Goal: Task Accomplishment & Management: Use online tool/utility

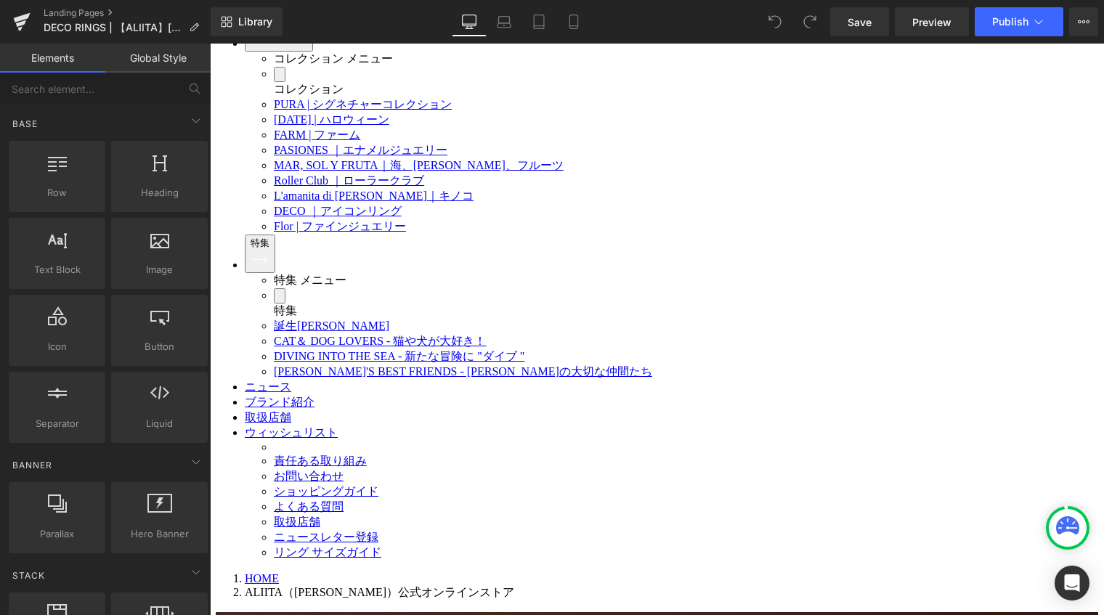
scroll to position [3269, 0]
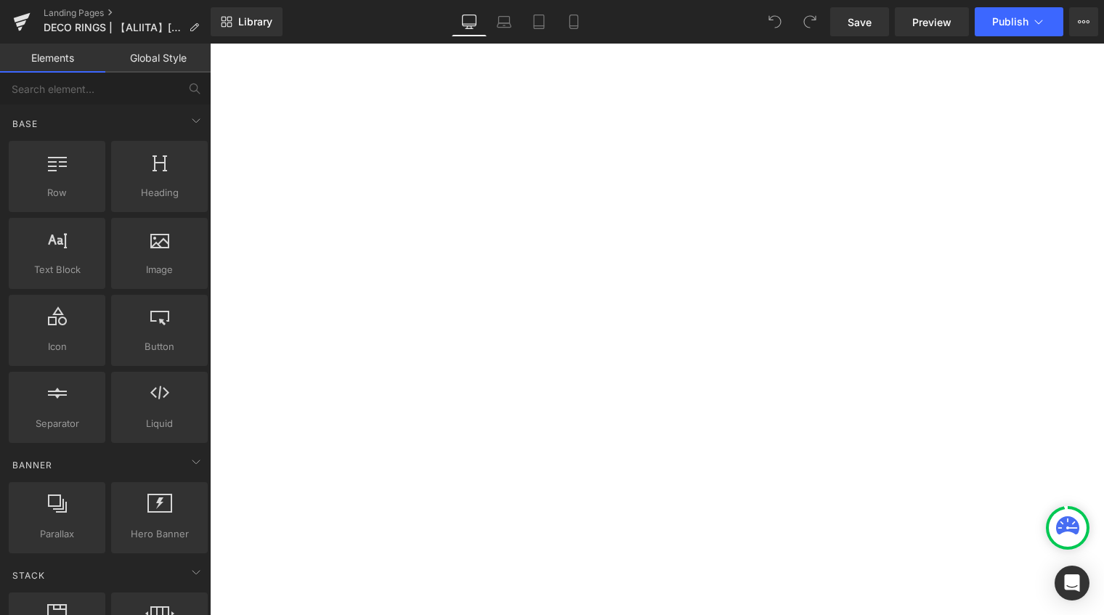
click at [210, 44] on span "Product" at bounding box center [210, 44] width 0 height 0
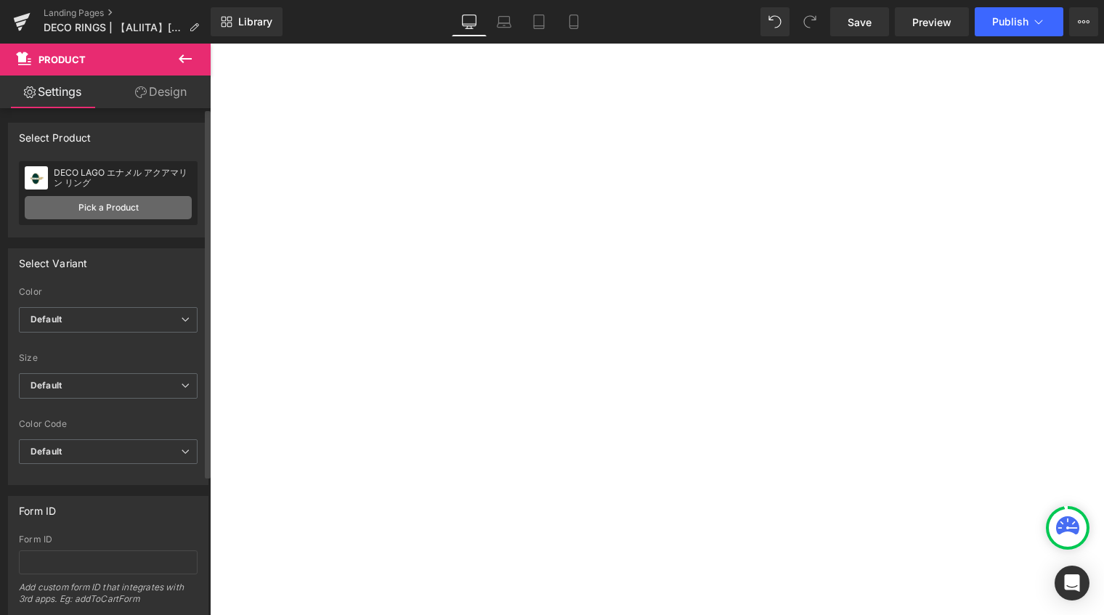
click at [133, 209] on link "Pick a Product" at bounding box center [108, 207] width 167 height 23
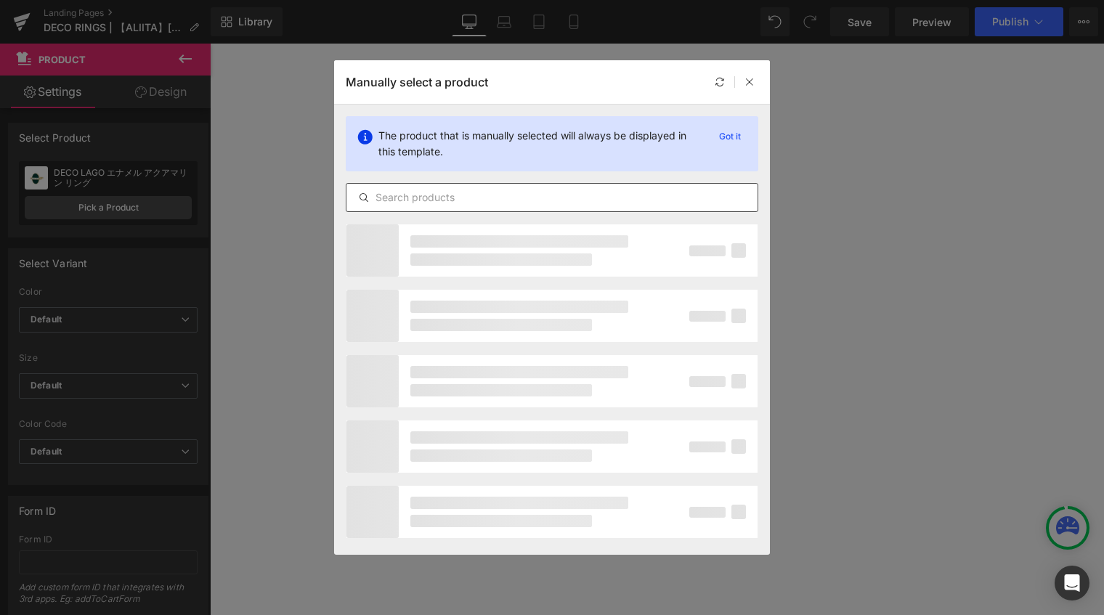
click at [559, 199] on input "text" at bounding box center [552, 197] width 411 height 17
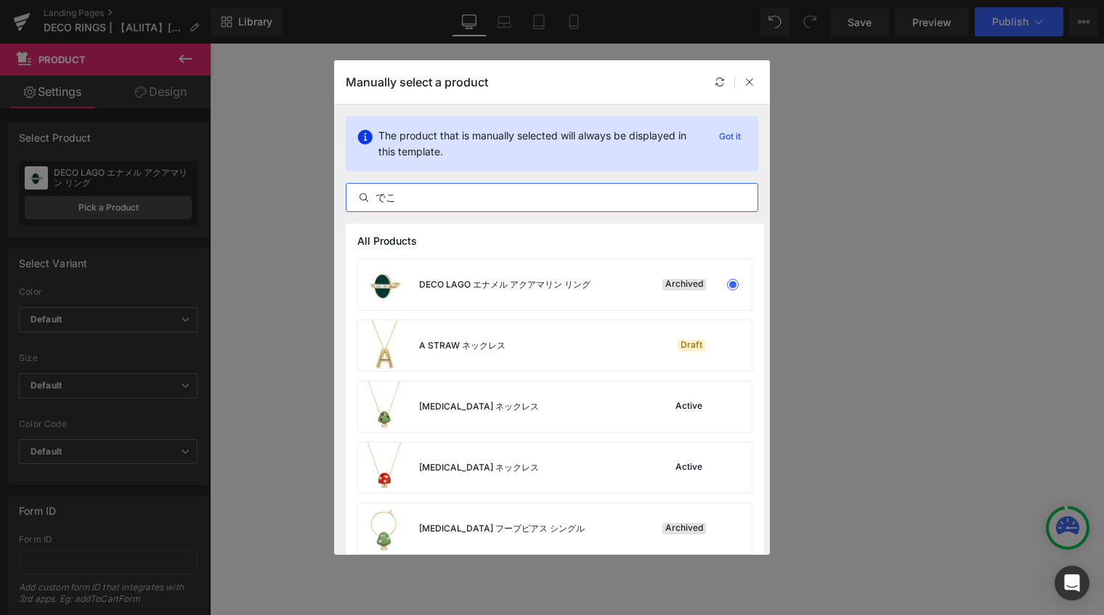
type input "で"
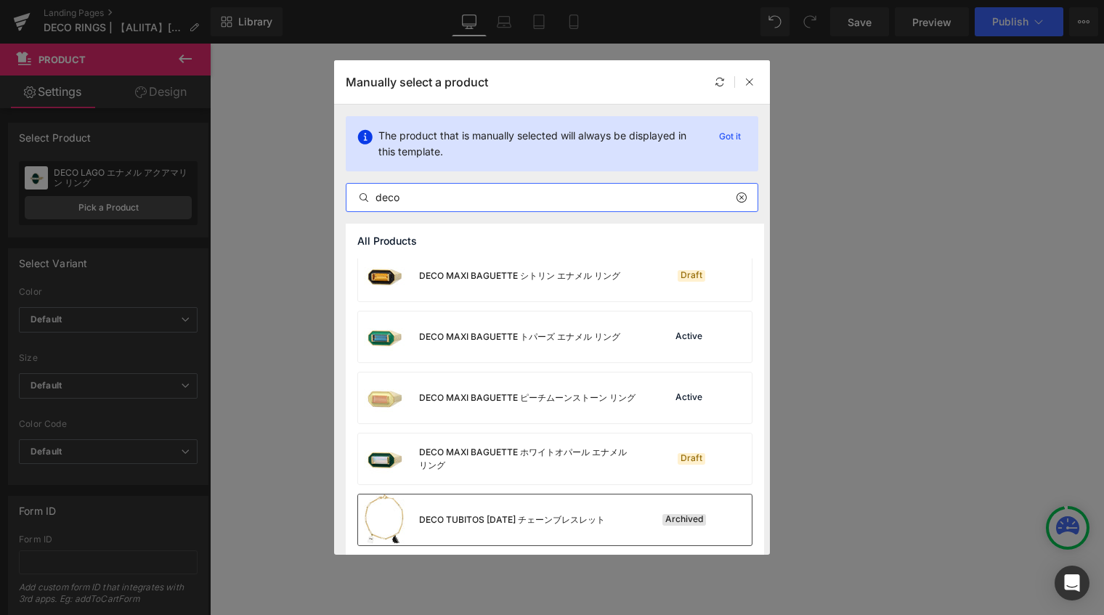
scroll to position [1776, 0]
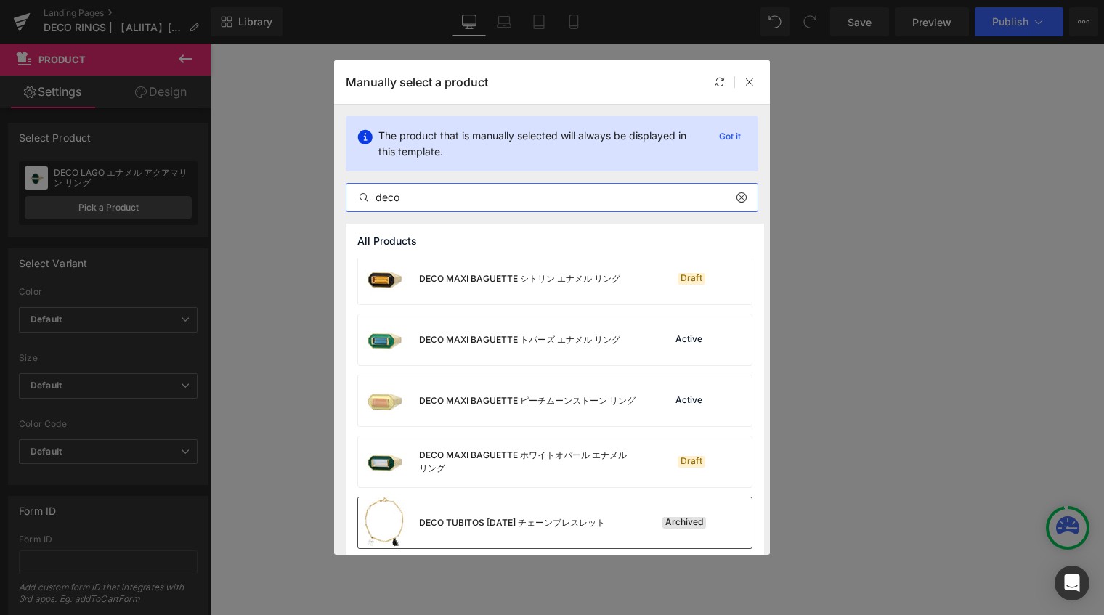
type input "deco"
click at [581, 384] on div "DECO MAXI BAGUETTE ピーチムーンストーン リング" at bounding box center [497, 401] width 278 height 51
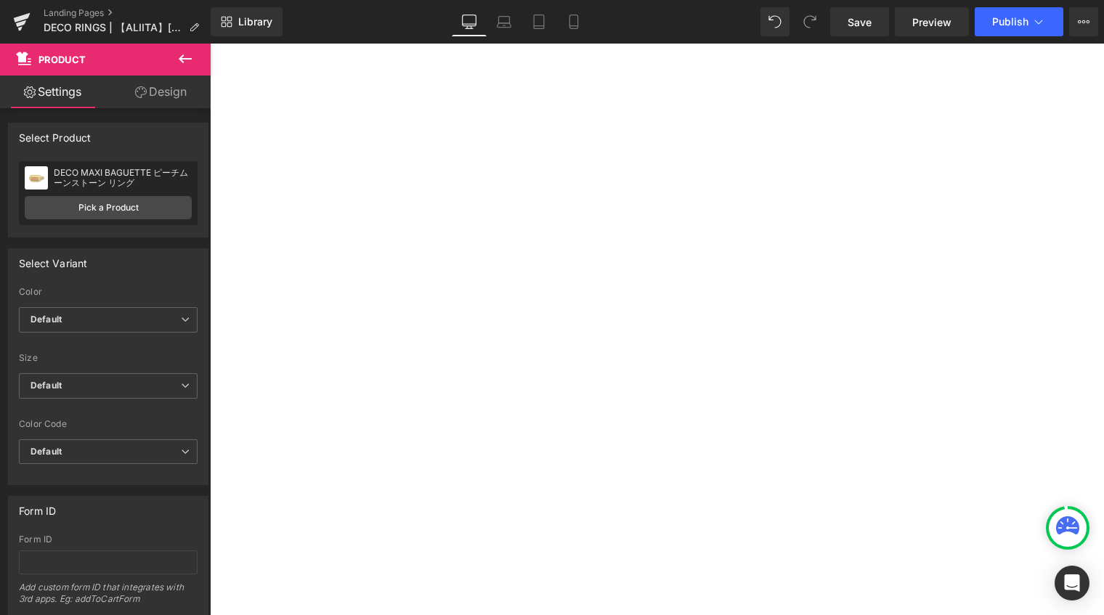
scroll to position [1598, 0]
click at [210, 44] on icon at bounding box center [210, 44] width 0 height 0
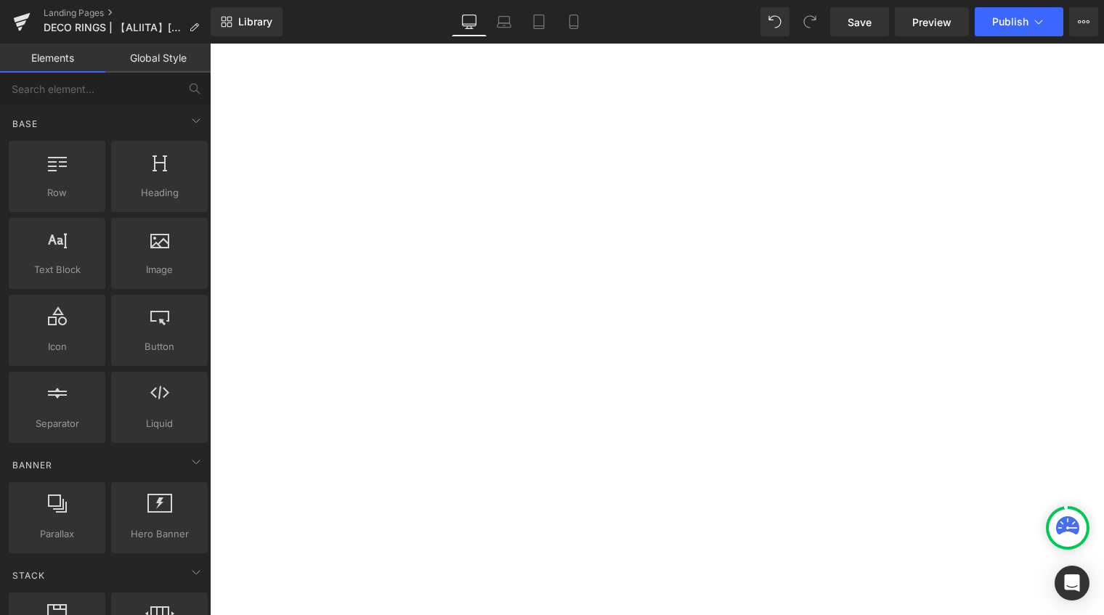
click at [210, 44] on icon at bounding box center [210, 44] width 0 height 0
click at [210, 44] on link at bounding box center [210, 44] width 0 height 0
click at [210, 44] on icon at bounding box center [210, 44] width 0 height 0
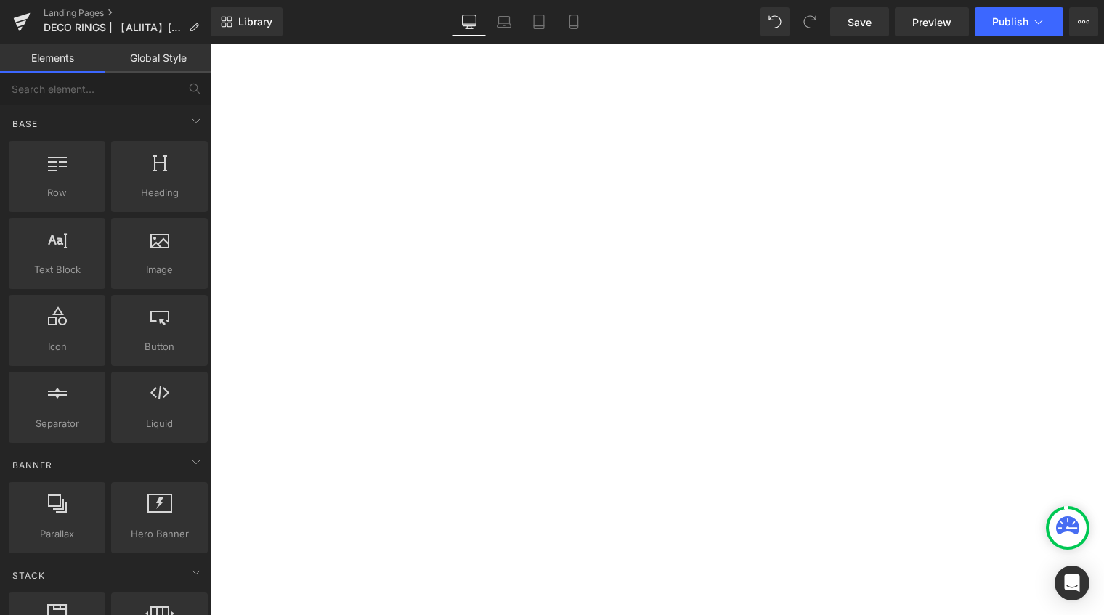
click at [210, 44] on icon at bounding box center [210, 44] width 0 height 0
click at [210, 44] on link at bounding box center [210, 44] width 0 height 0
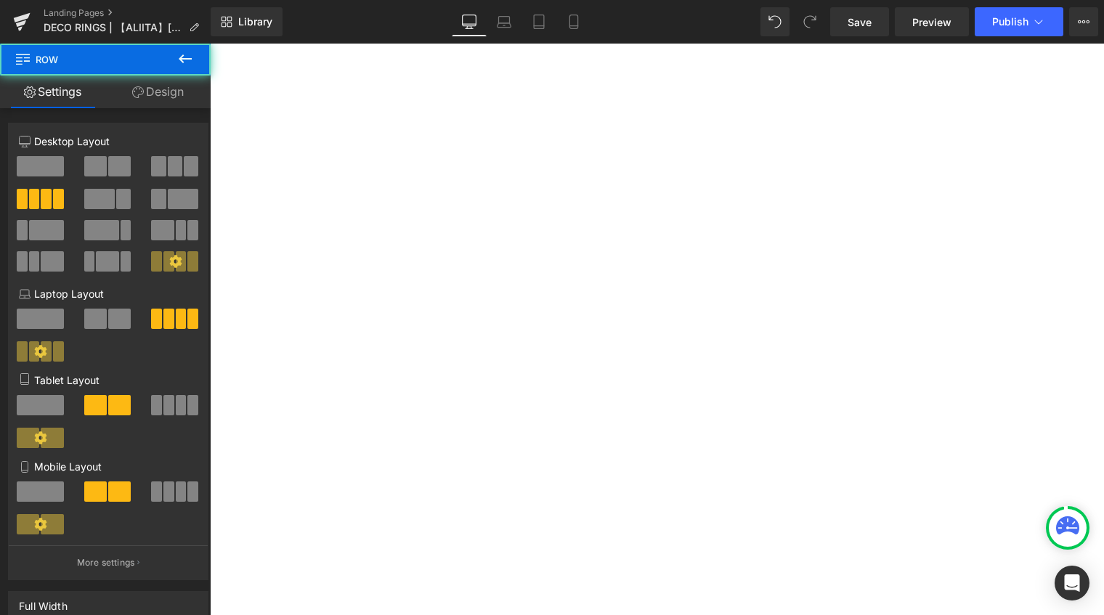
click at [210, 44] on div "Sale Off (P) Image DECO MAXI BAGUETTE ピーチムーンストーン リング (P) Title Product" at bounding box center [210, 44] width 0 height 0
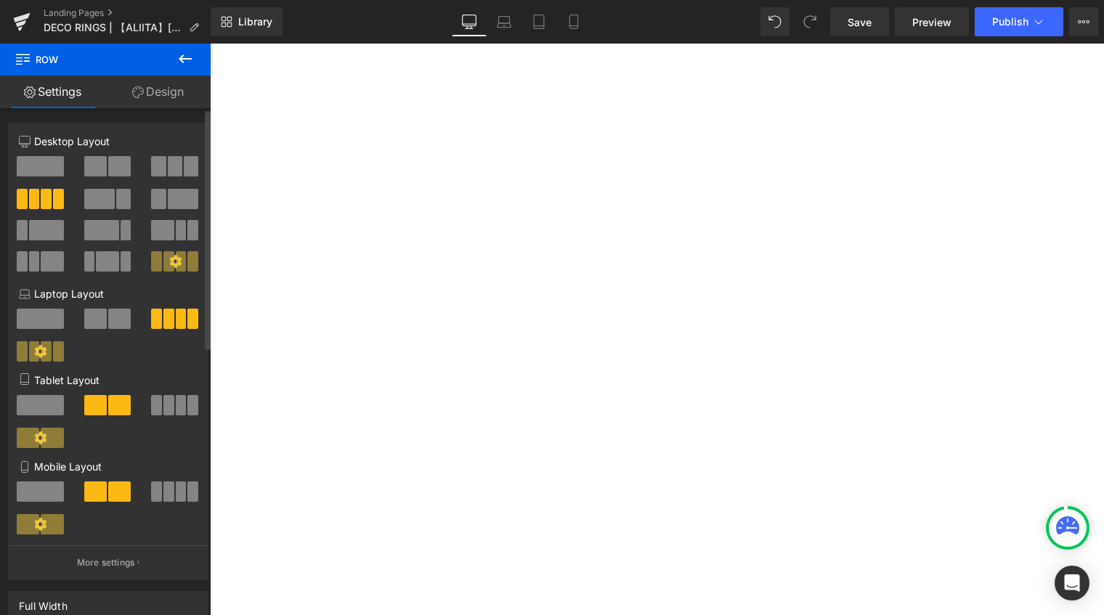
click at [151, 168] on span at bounding box center [158, 166] width 15 height 20
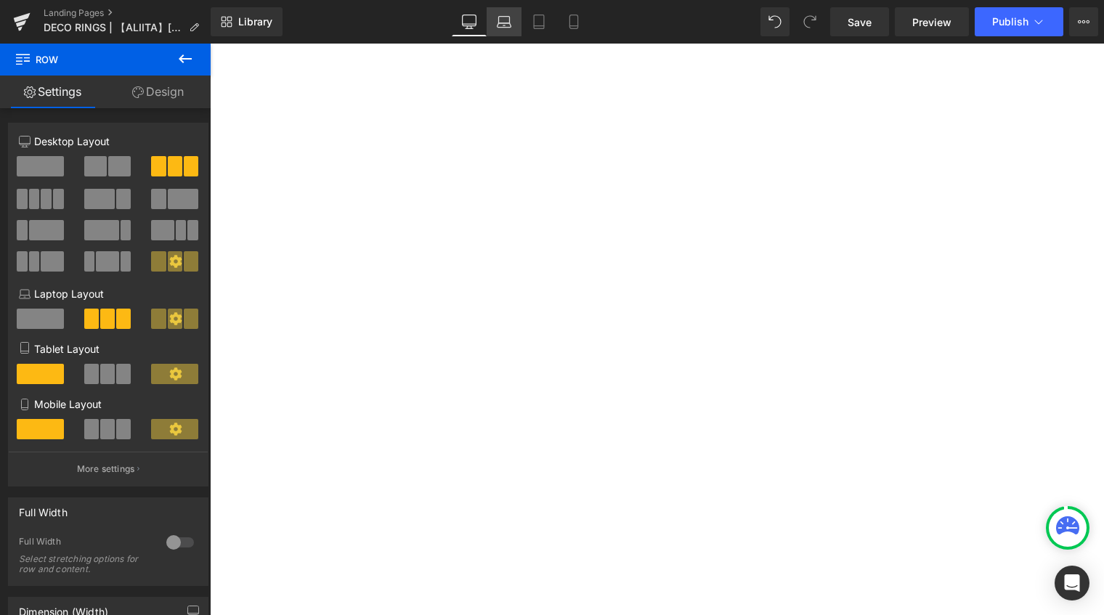
click at [509, 17] on icon at bounding box center [504, 22] width 15 height 15
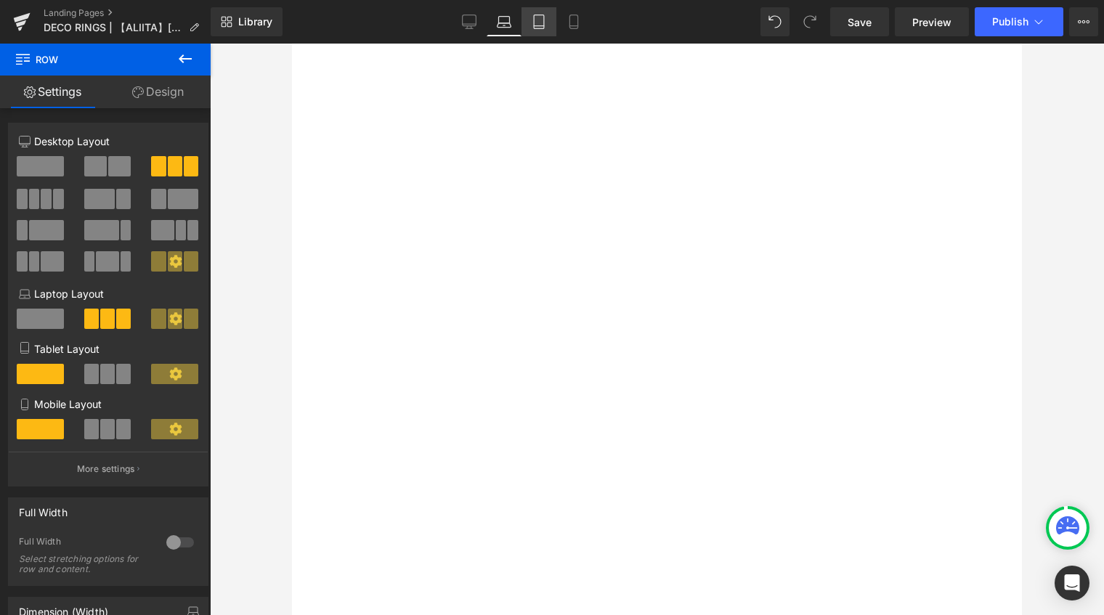
click at [532, 22] on icon at bounding box center [539, 22] width 15 height 15
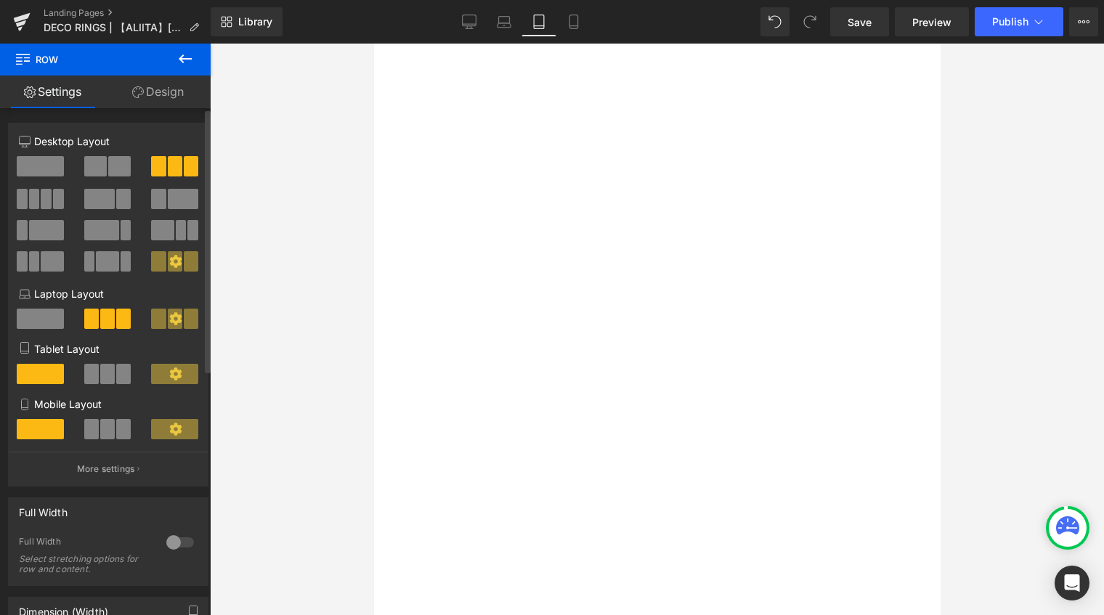
click at [102, 378] on span at bounding box center [107, 374] width 15 height 20
click at [570, 23] on icon at bounding box center [574, 22] width 15 height 15
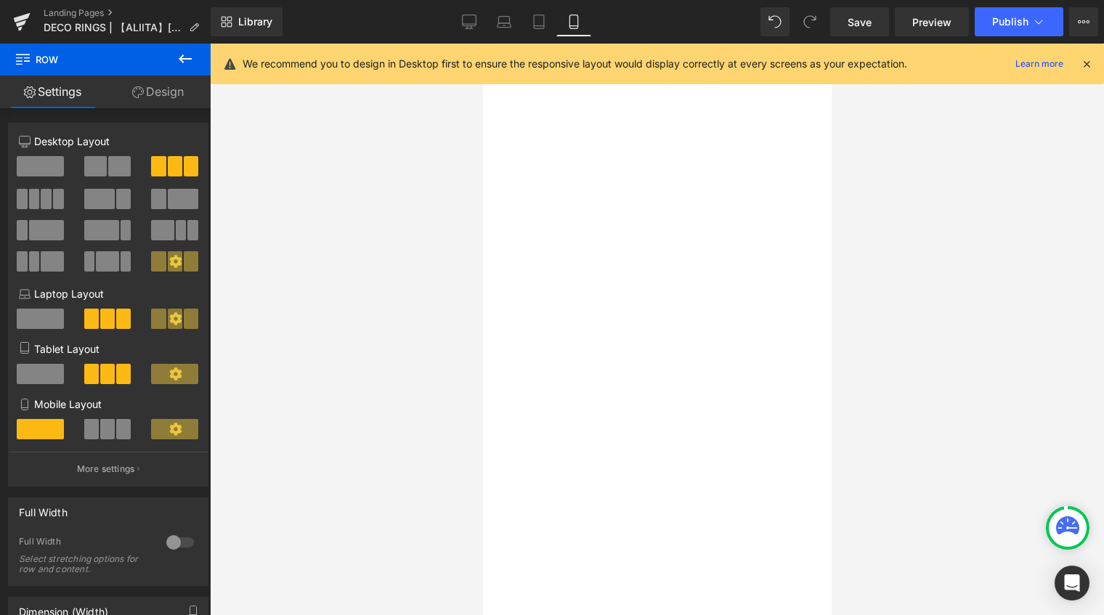
scroll to position [3790, 0]
click at [466, 24] on icon at bounding box center [470, 24] width 14 height 0
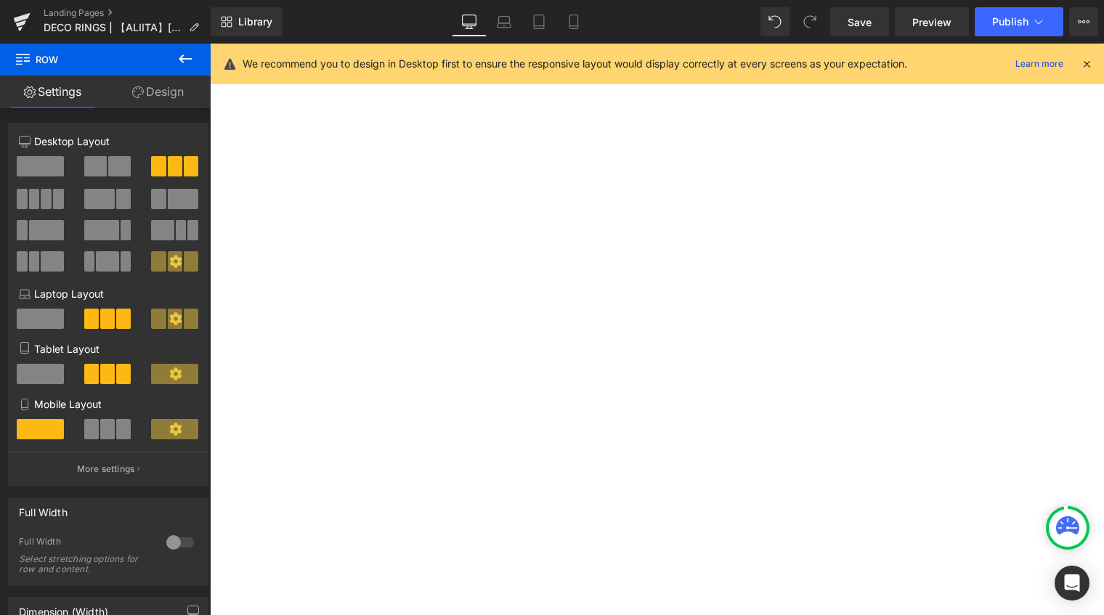
scroll to position [3374, 0]
click at [210, 44] on icon at bounding box center [210, 44] width 0 height 0
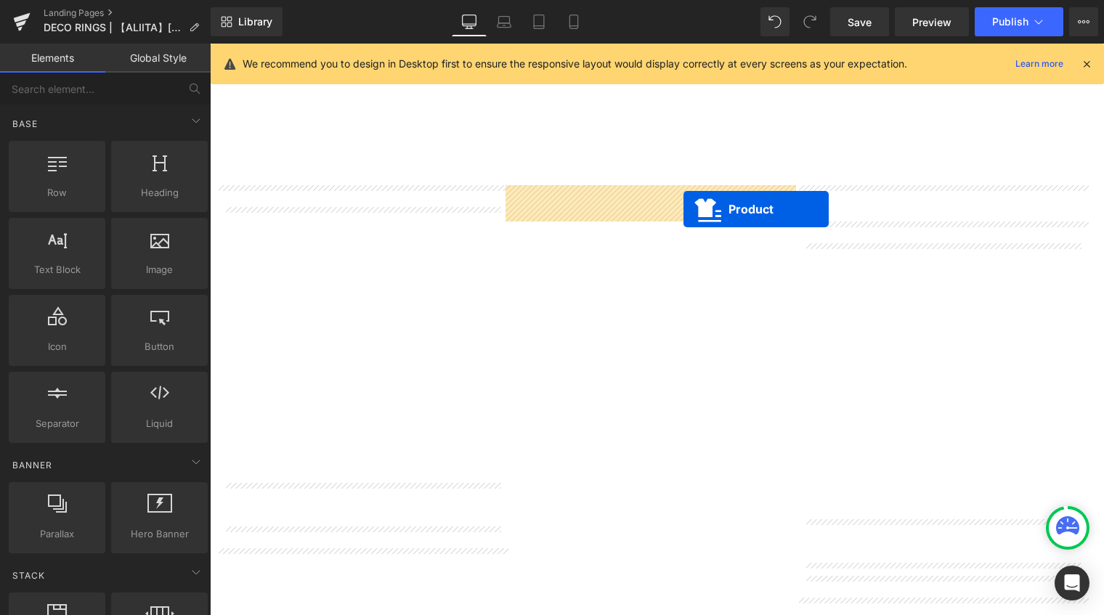
drag, startPoint x: 929, startPoint y: 199, endPoint x: 684, endPoint y: 209, distance: 245.8
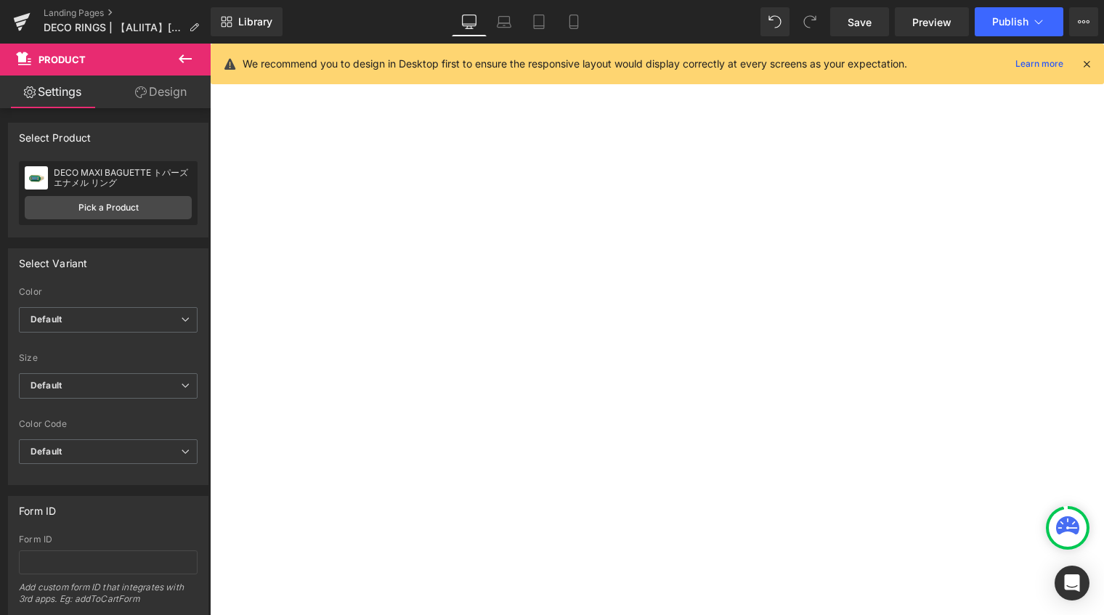
click at [210, 44] on icon at bounding box center [210, 44] width 0 height 0
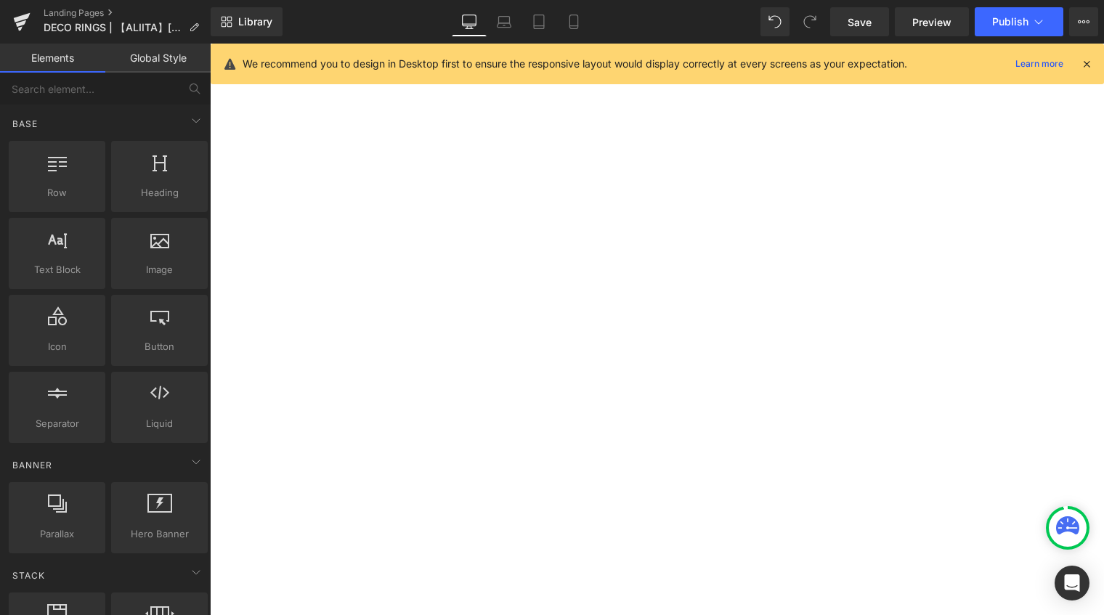
click at [210, 44] on link at bounding box center [210, 44] width 0 height 0
click at [509, 20] on icon at bounding box center [504, 22] width 15 height 15
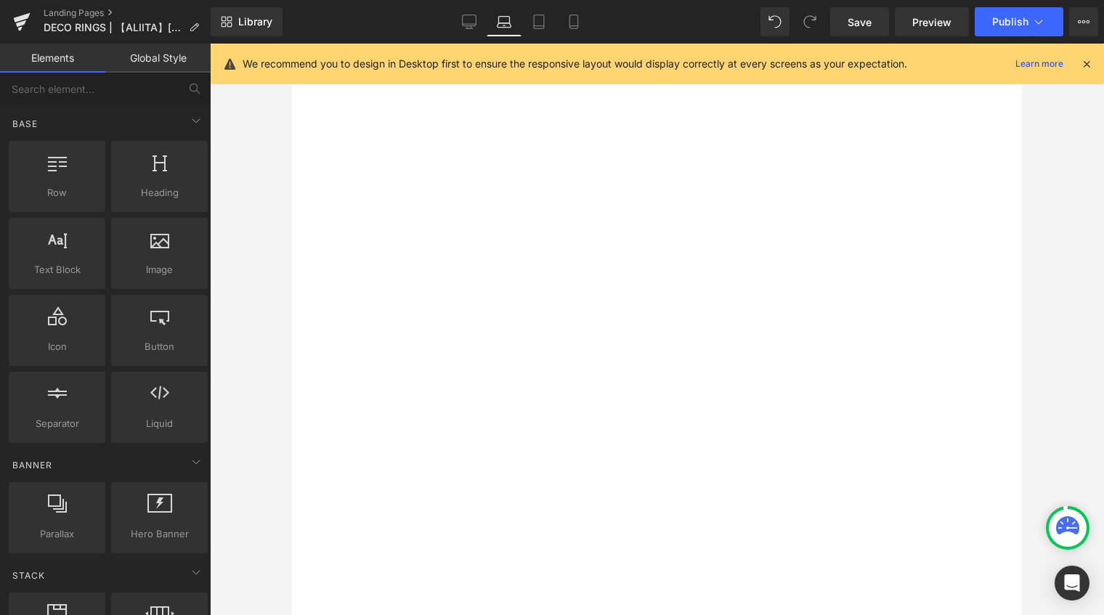
scroll to position [2699, 0]
click at [535, 25] on icon at bounding box center [539, 22] width 15 height 15
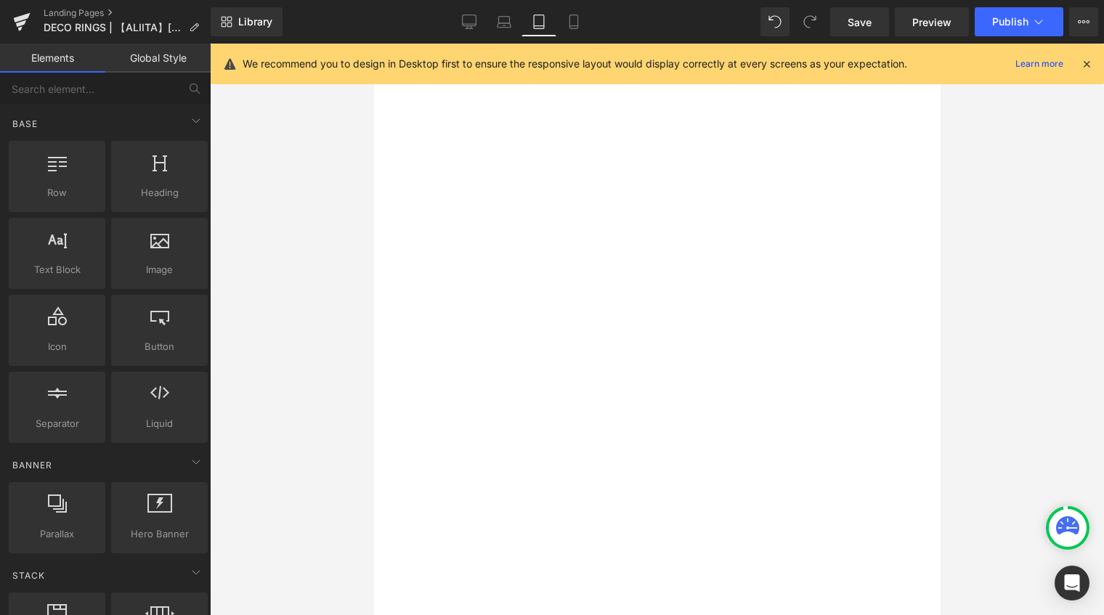
scroll to position [3078, 0]
click at [570, 27] on icon at bounding box center [574, 22] width 8 height 14
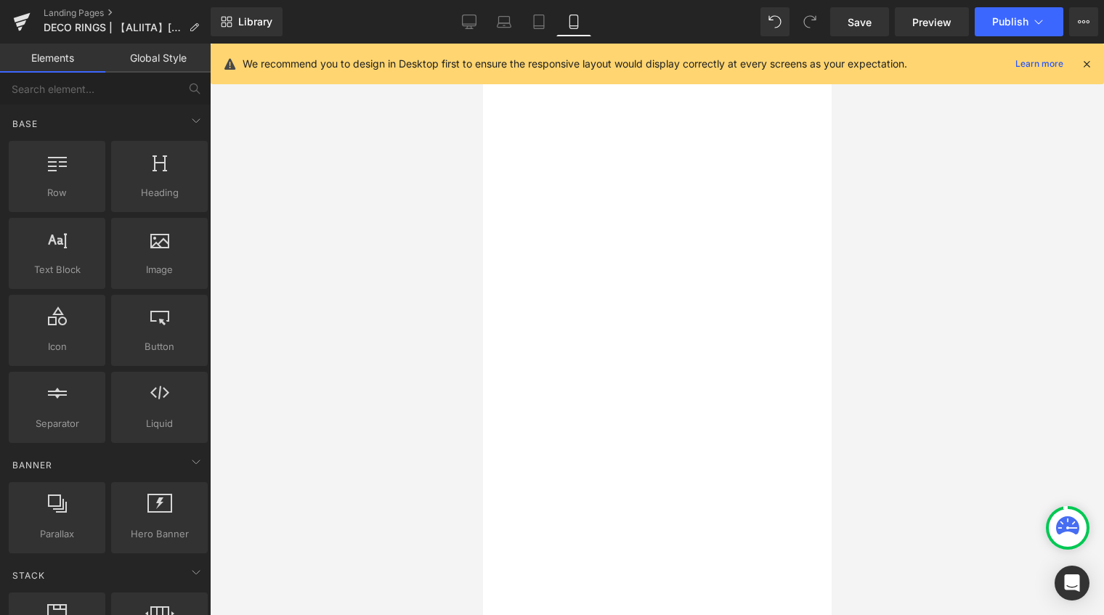
scroll to position [3619, 0]
click at [857, 23] on span "Save" at bounding box center [860, 22] width 24 height 15
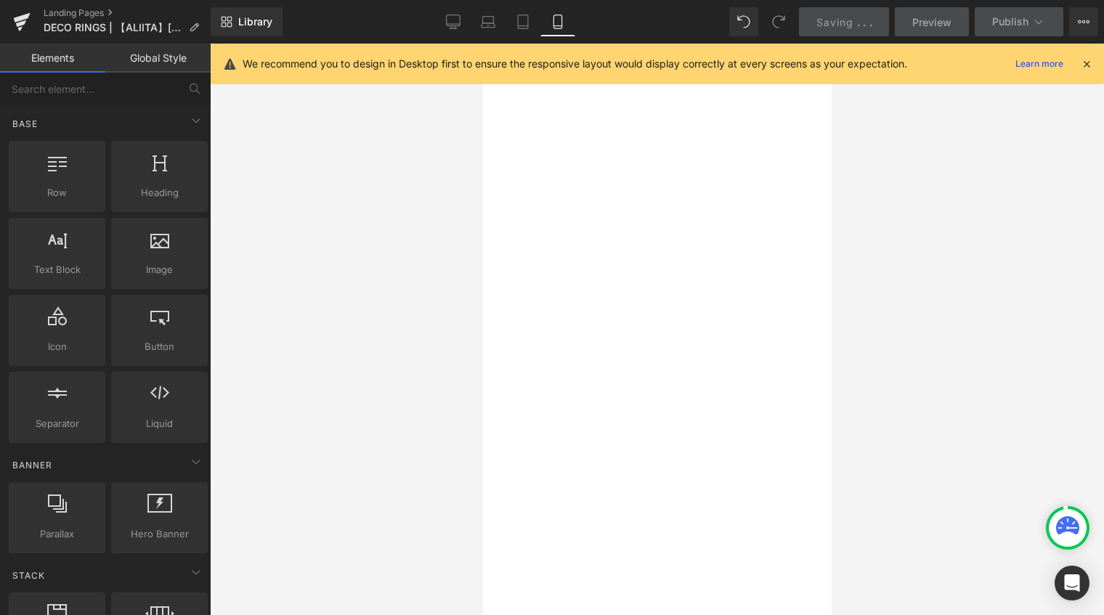
scroll to position [2093, 0]
click at [461, 23] on icon at bounding box center [454, 20] width 14 height 11
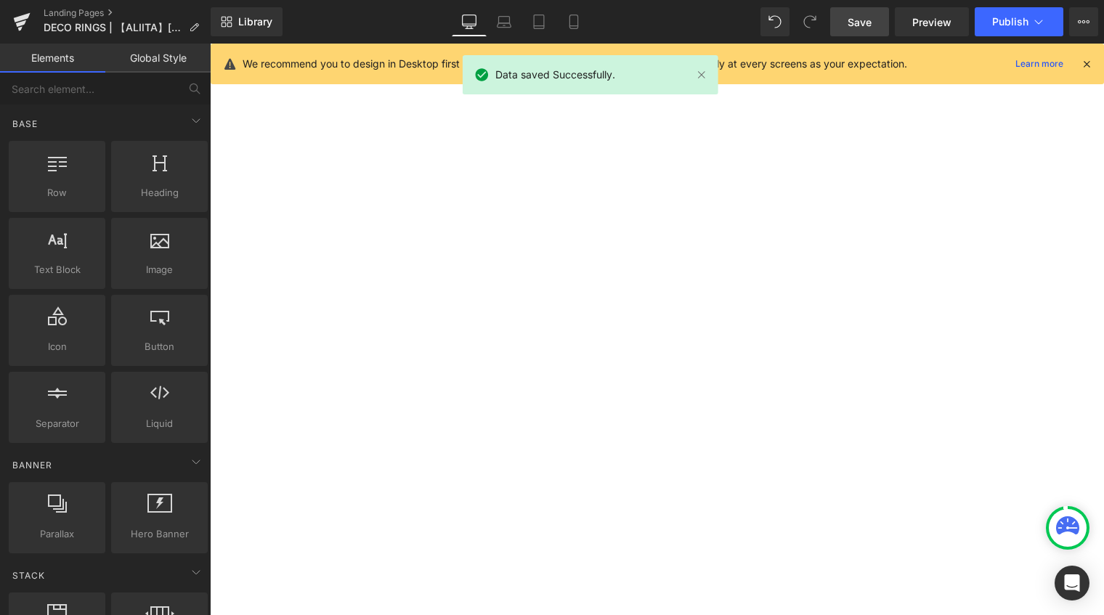
scroll to position [2217, 0]
click at [210, 44] on div at bounding box center [210, 44] width 0 height 0
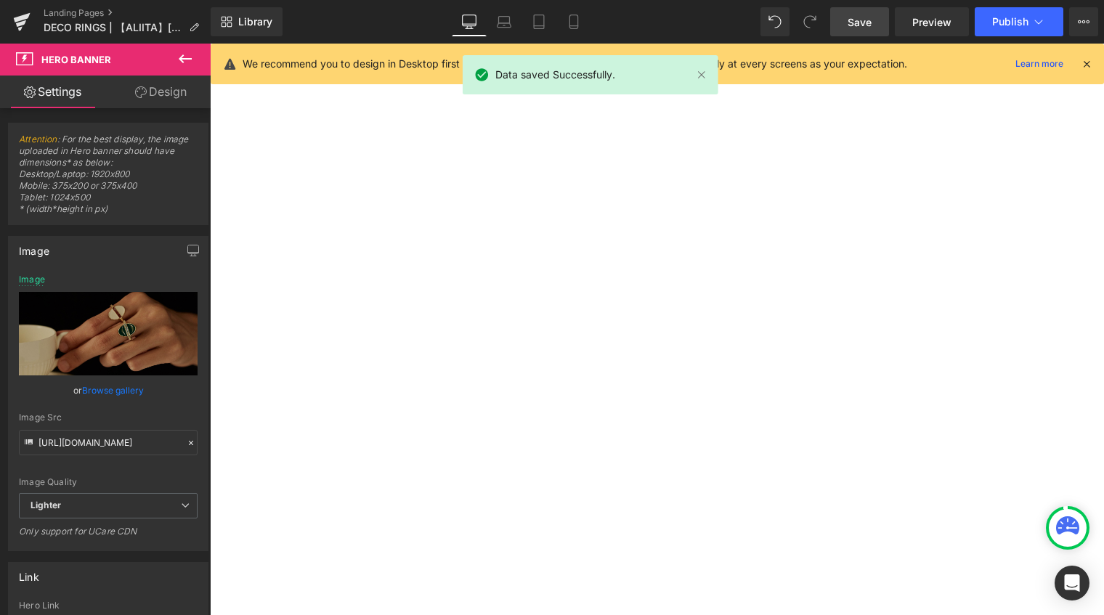
click at [210, 44] on icon at bounding box center [210, 44] width 0 height 0
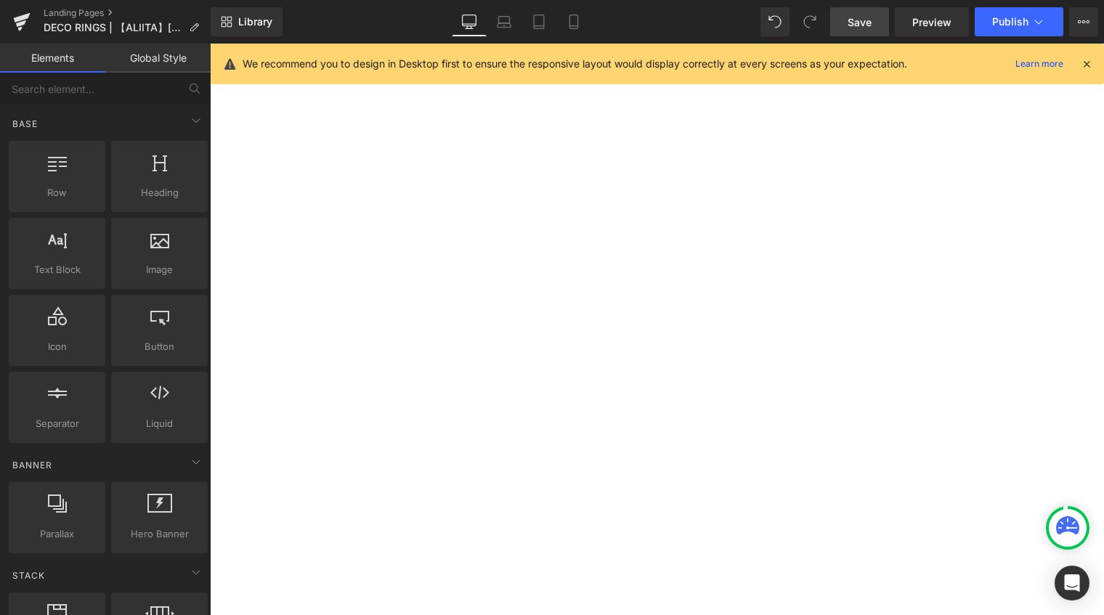
scroll to position [2435, 0]
click at [862, 27] on span "Save" at bounding box center [860, 22] width 24 height 15
click at [1004, 26] on button "Publish" at bounding box center [1019, 21] width 89 height 29
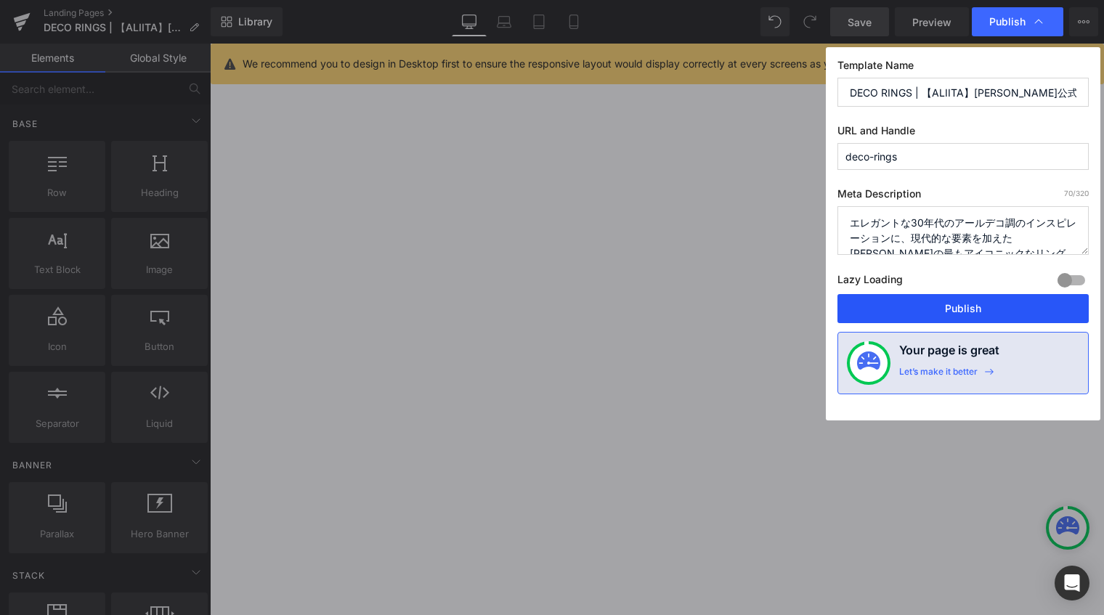
click at [931, 309] on button "Publish" at bounding box center [963, 308] width 251 height 29
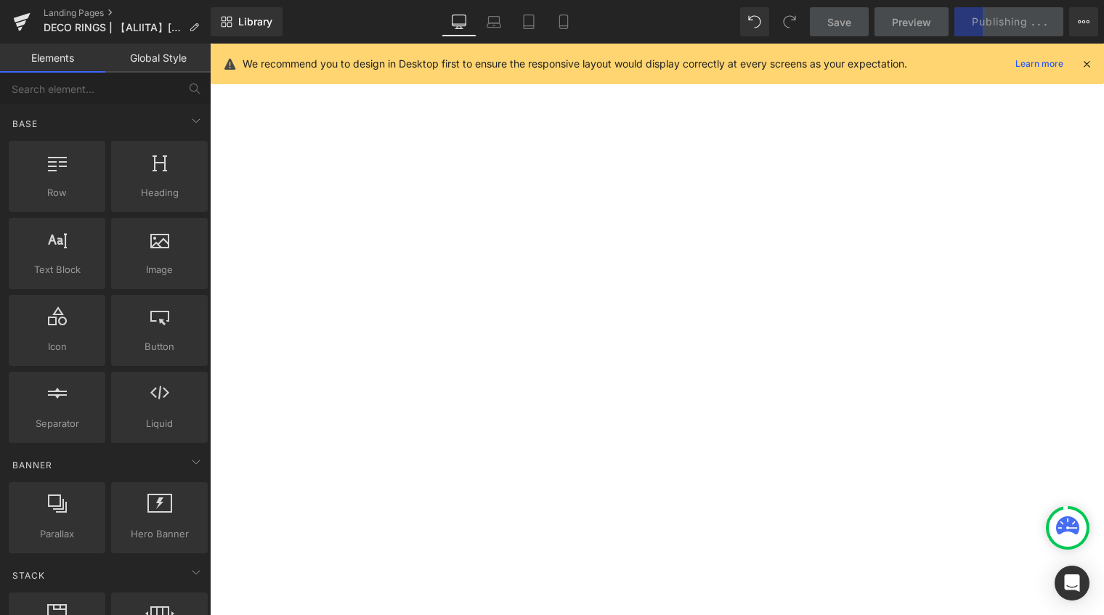
scroll to position [2435, 0]
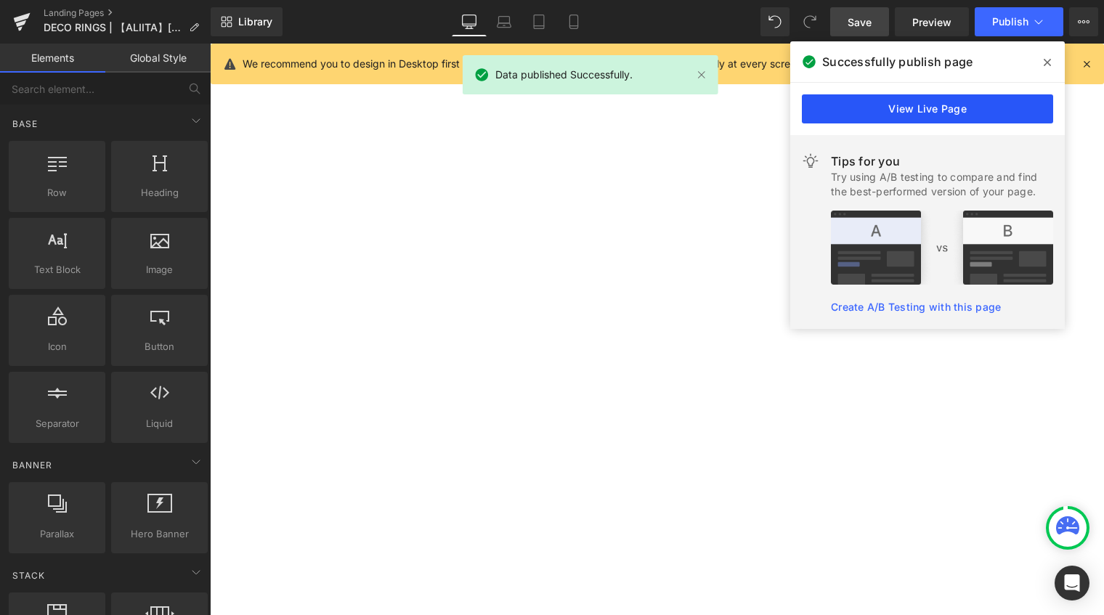
click at [894, 104] on link "View Live Page" at bounding box center [927, 108] width 251 height 29
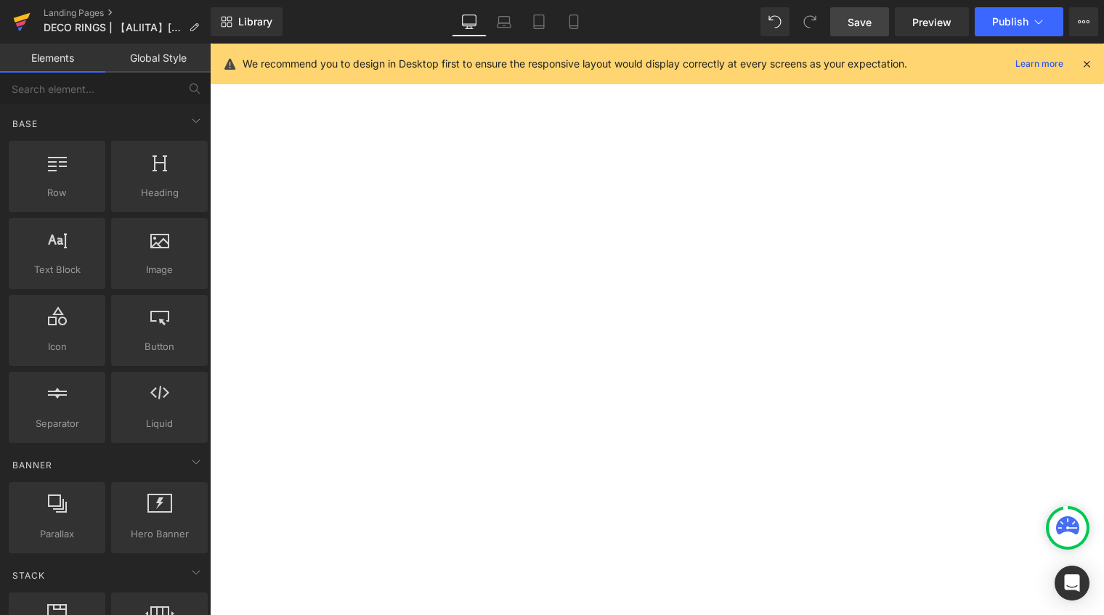
click at [24, 16] on icon at bounding box center [22, 17] width 17 height 9
